Goal: Task Accomplishment & Management: Manage account settings

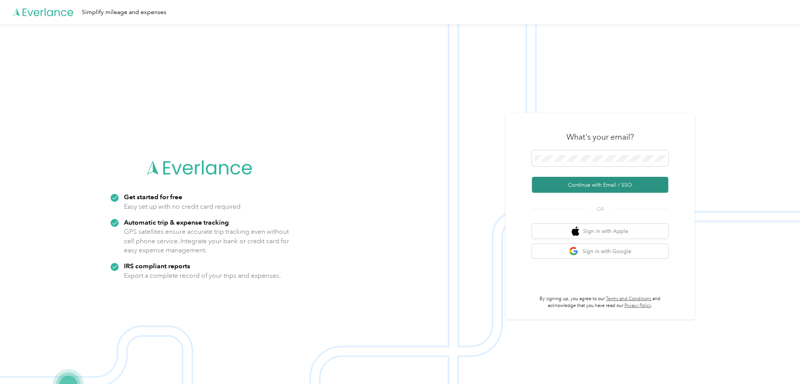
click at [656, 185] on button "Continue with Email / SSO" at bounding box center [600, 185] width 136 height 16
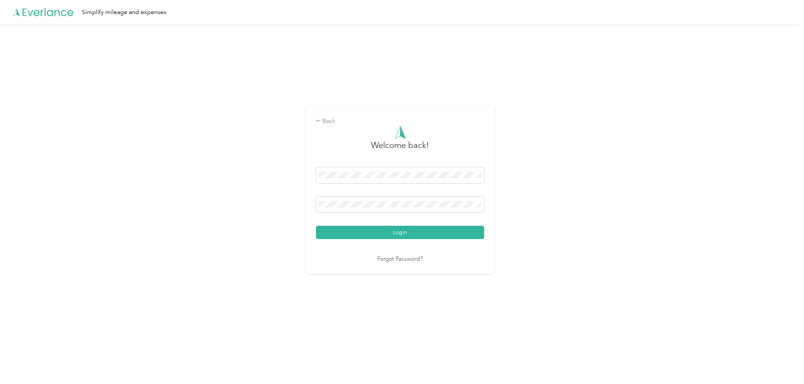
click at [526, 233] on div "Back Welcome back! Login Forgot Password?" at bounding box center [400, 193] width 801 height 338
click at [476, 231] on button "Login" at bounding box center [400, 232] width 168 height 13
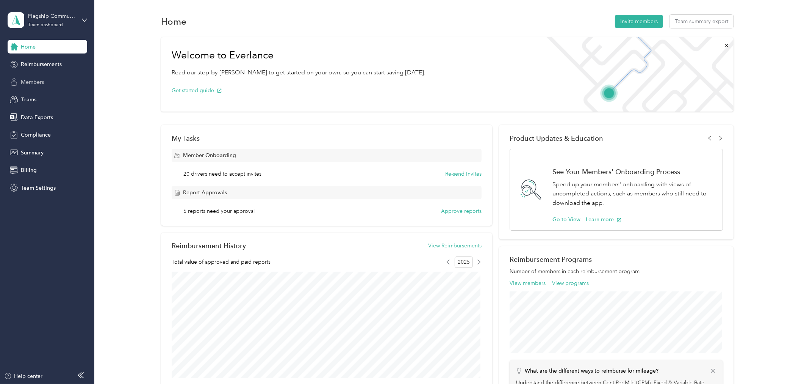
click at [29, 81] on span "Members" at bounding box center [32, 82] width 23 height 8
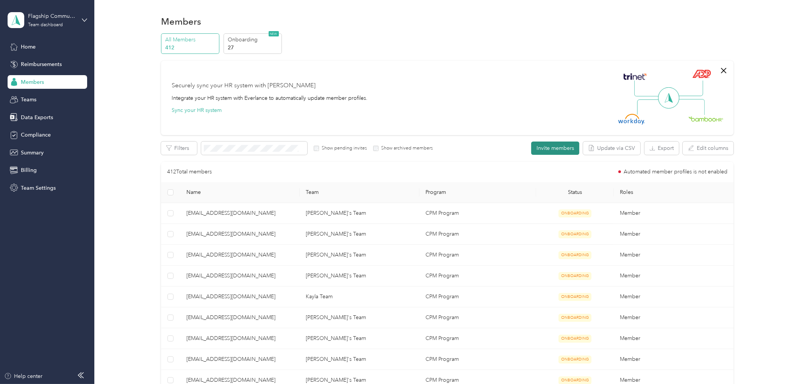
click at [551, 147] on button "Invite members" at bounding box center [555, 147] width 48 height 13
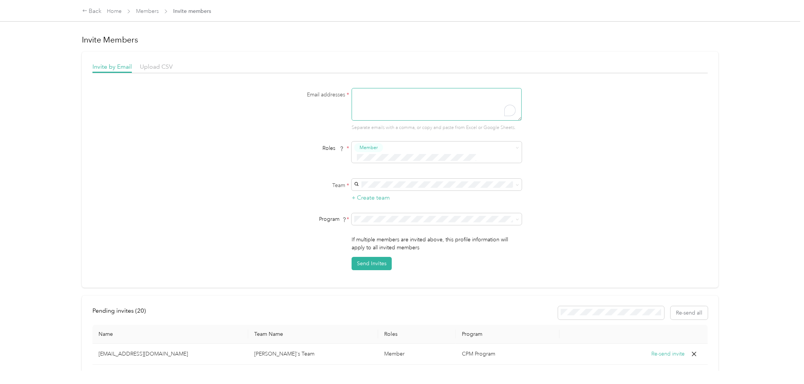
click at [395, 97] on textarea "To enrich screen reader interactions, please activate Accessibility in Grammarl…" at bounding box center [437, 104] width 170 height 33
paste textarea "[EMAIL_ADDRESS][DOMAIN_NAME]"
type textarea "[EMAIL_ADDRESS][DOMAIN_NAME]"
click at [368, 193] on div "[PERSON_NAME]'s Team [PERSON_NAME]" at bounding box center [436, 193] width 160 height 17
click at [370, 257] on button "Send Invites" at bounding box center [372, 263] width 40 height 13
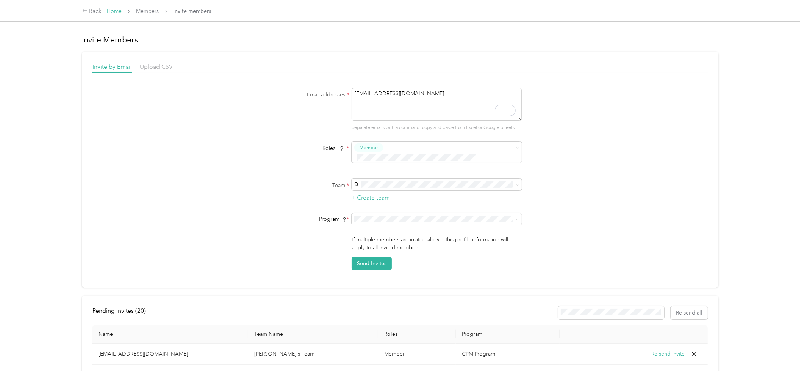
click at [116, 9] on link "Home" at bounding box center [114, 11] width 15 height 6
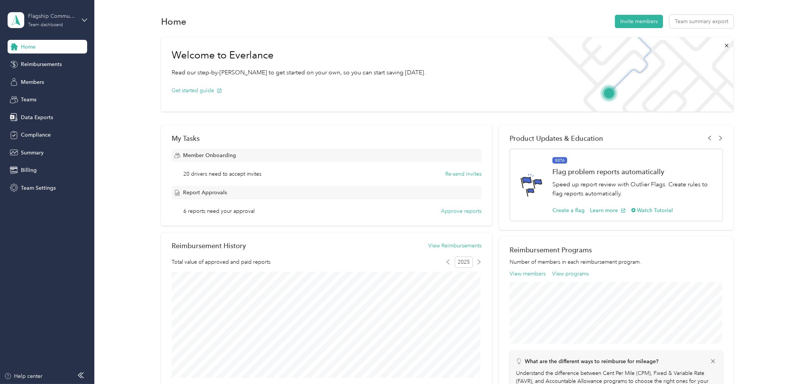
click at [51, 23] on div "Team dashboard" at bounding box center [45, 25] width 35 height 5
click at [39, 101] on div "Log out" at bounding box center [87, 96] width 149 height 13
